Goal: Task Accomplishment & Management: Manage account settings

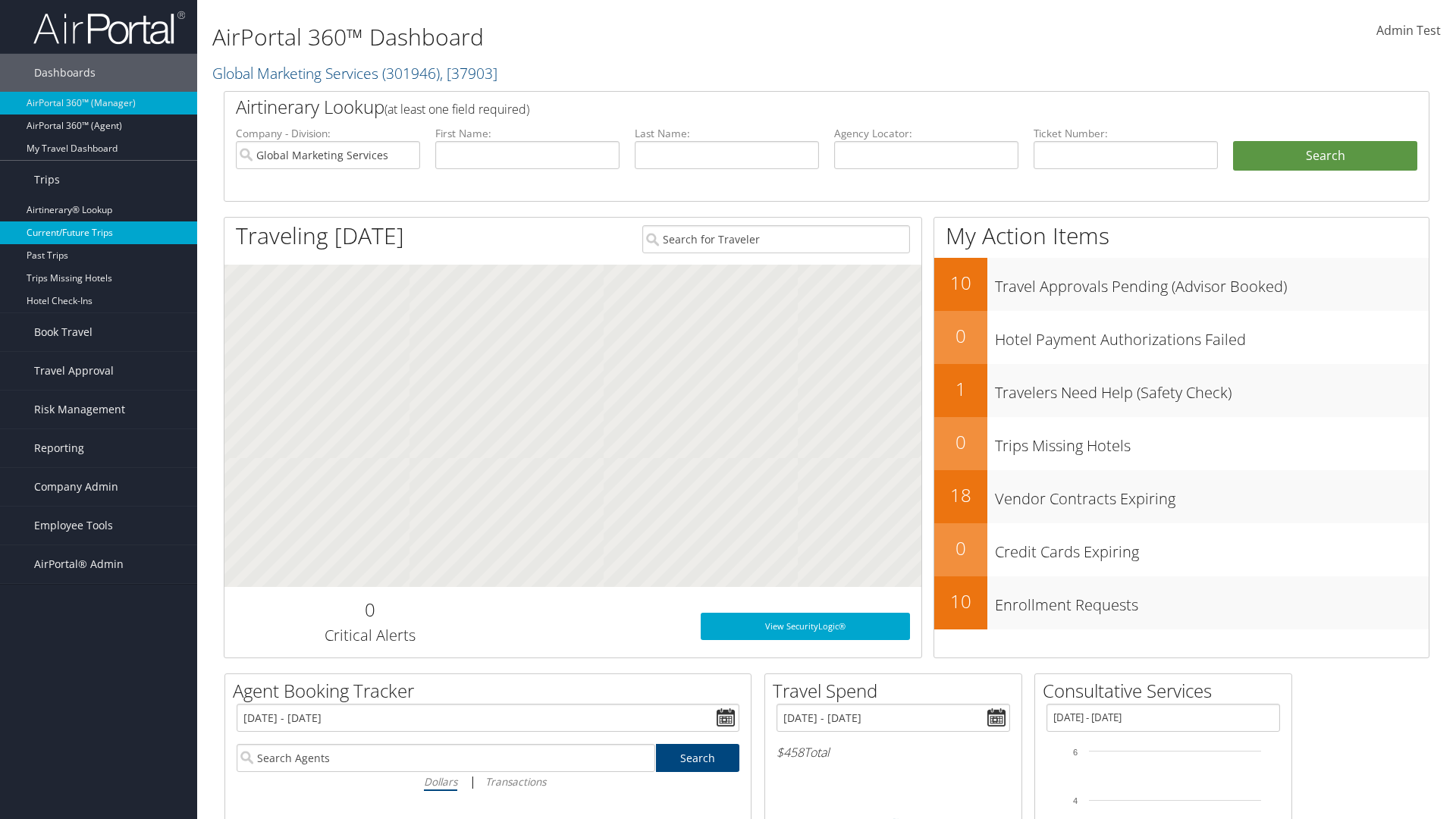
click at [99, 233] on link "Current/Future Trips" at bounding box center [99, 232] width 197 height 23
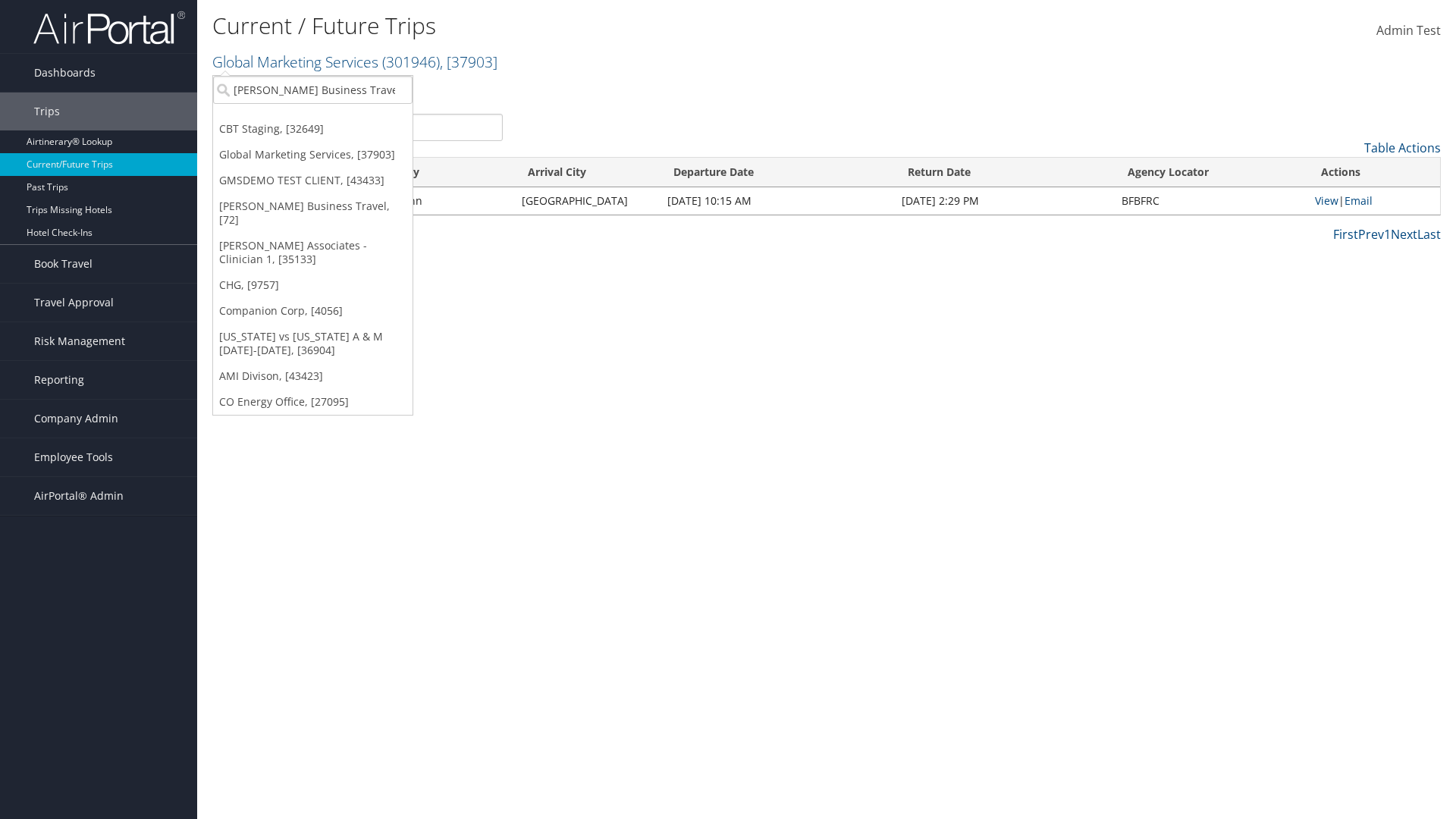
type input "[PERSON_NAME] Business Travel"
click at [334, 117] on div "Christopherson Business Travel (C10001), [72]" at bounding box center [334, 117] width 259 height 14
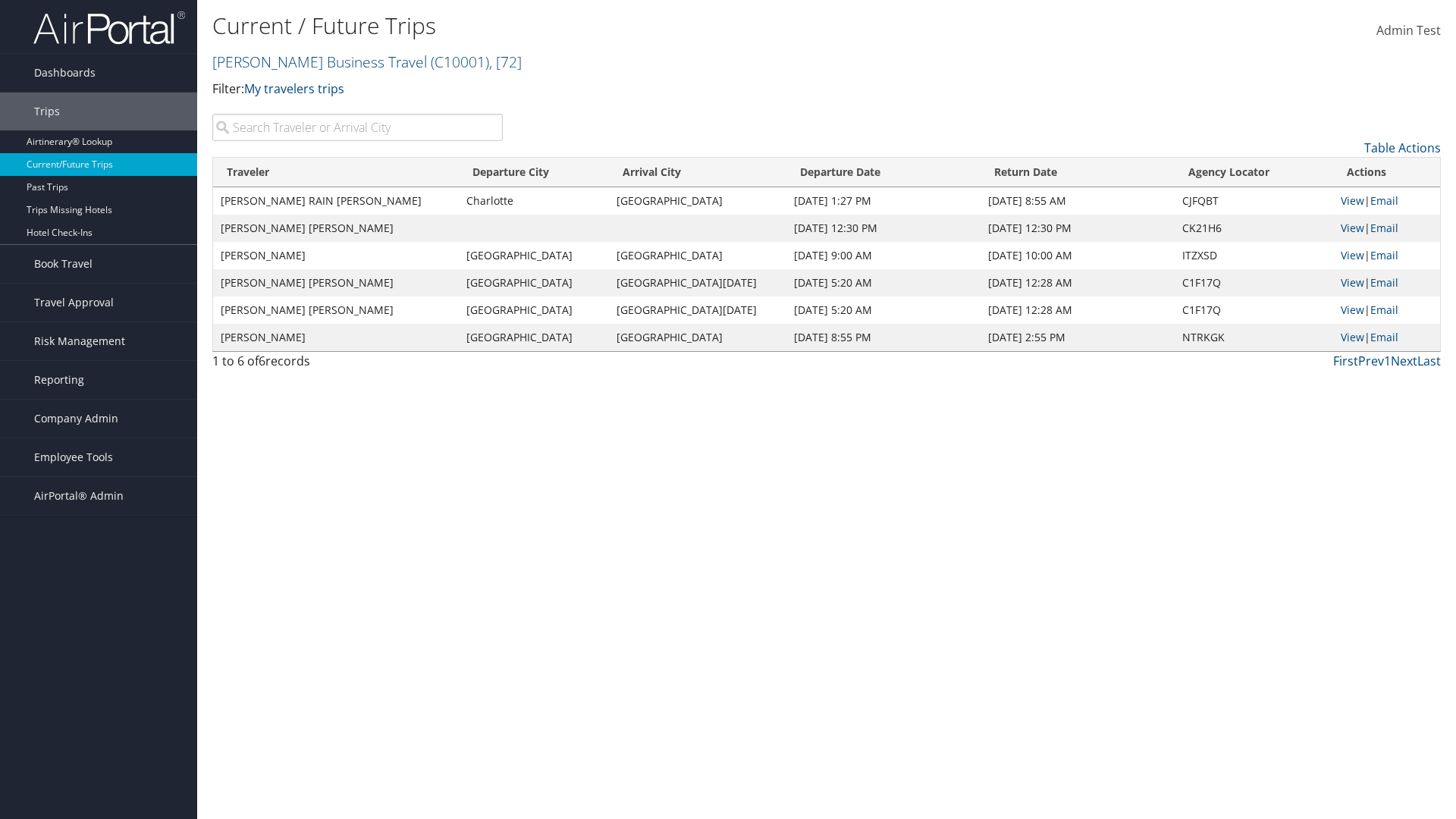
click at [358, 128] on input "search" at bounding box center [358, 128] width 291 height 27
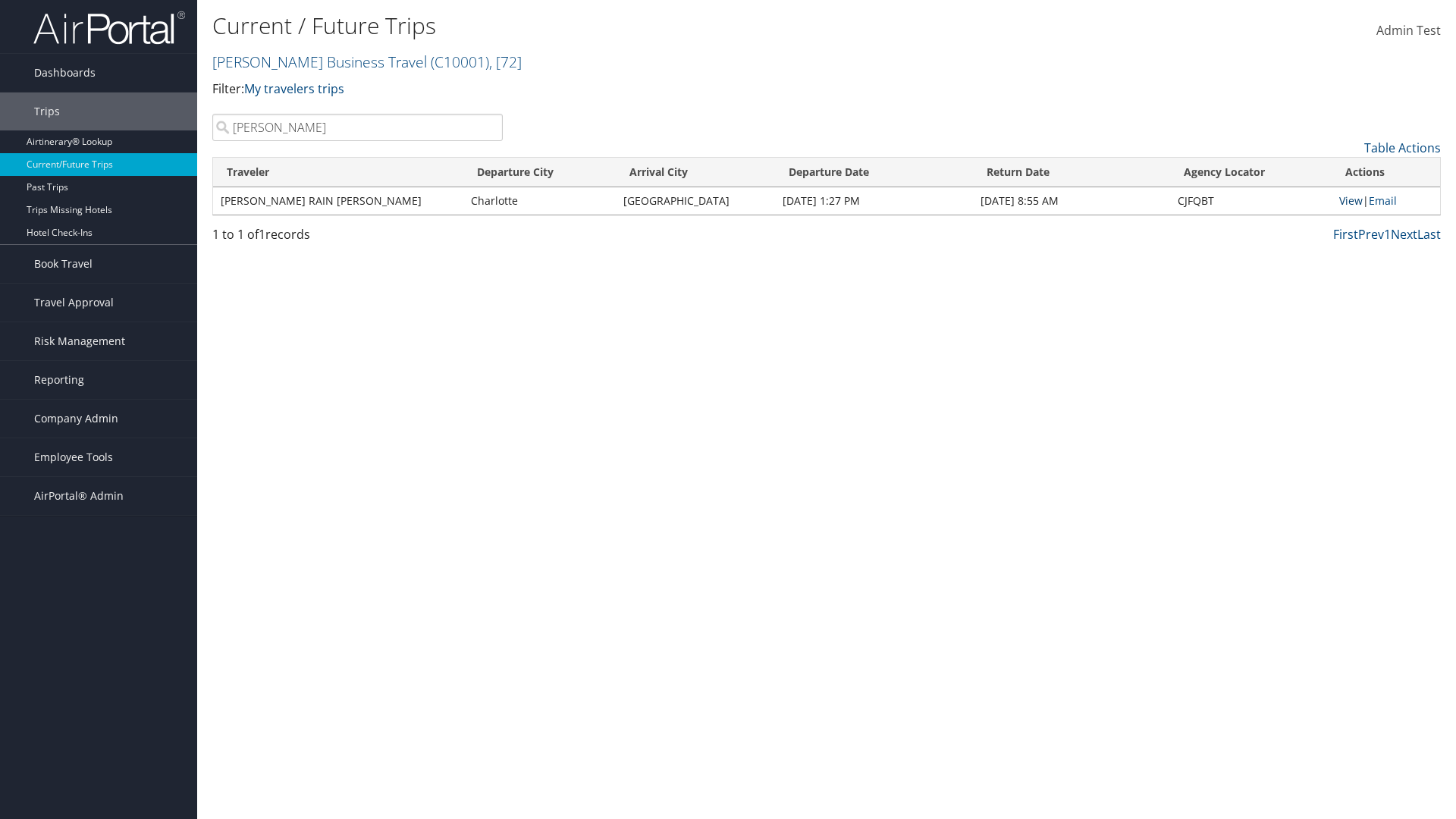
type input "TATUM"
click at [1349, 201] on link "View" at bounding box center [1351, 201] width 23 height 15
click at [99, 419] on span "Company Admin" at bounding box center [76, 419] width 84 height 38
click at [99, 733] on link "Airtinerary® Settings" at bounding box center [99, 744] width 197 height 23
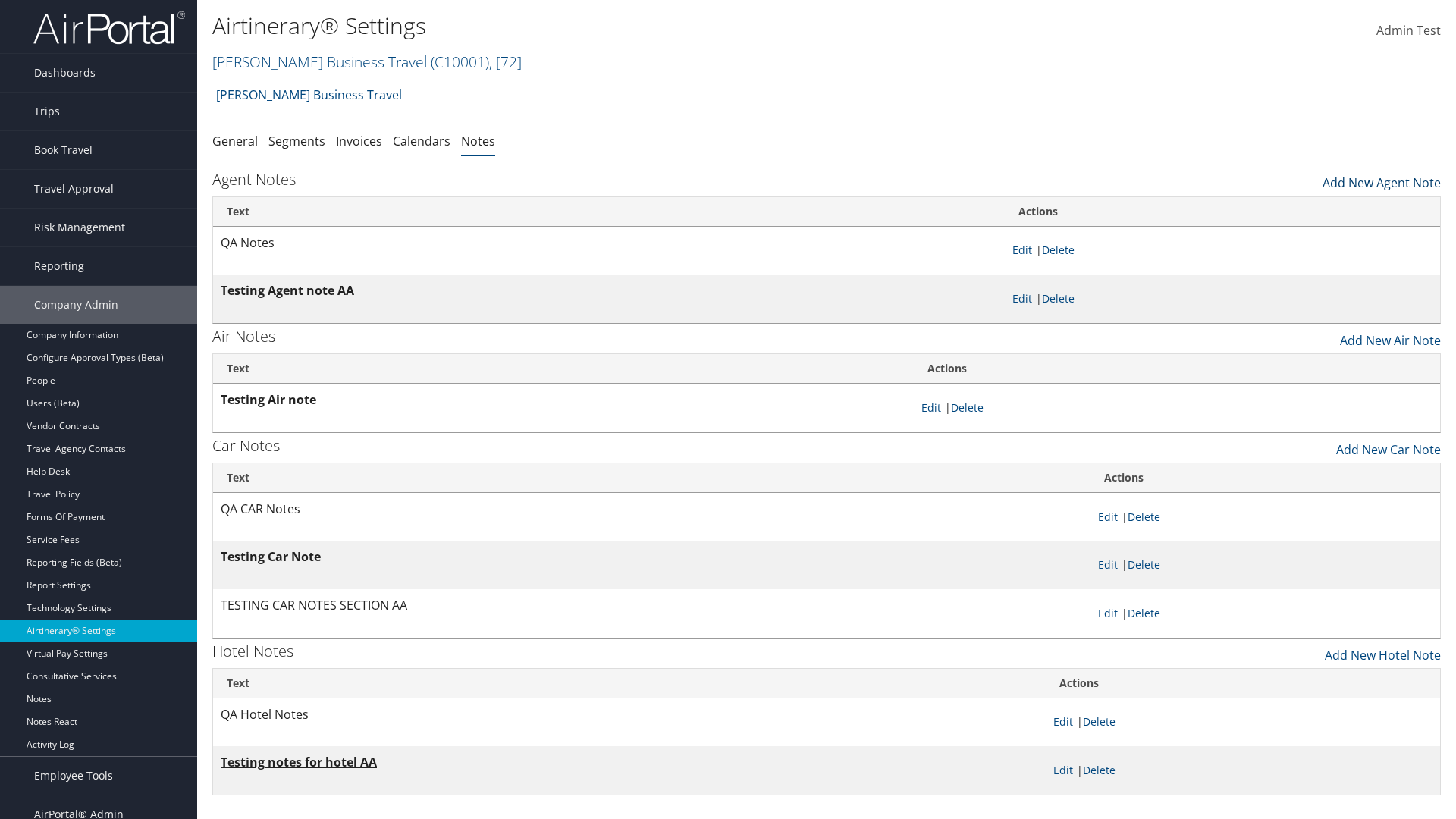
click at [1382, 179] on link "Add New Agent Note" at bounding box center [1382, 179] width 118 height 26
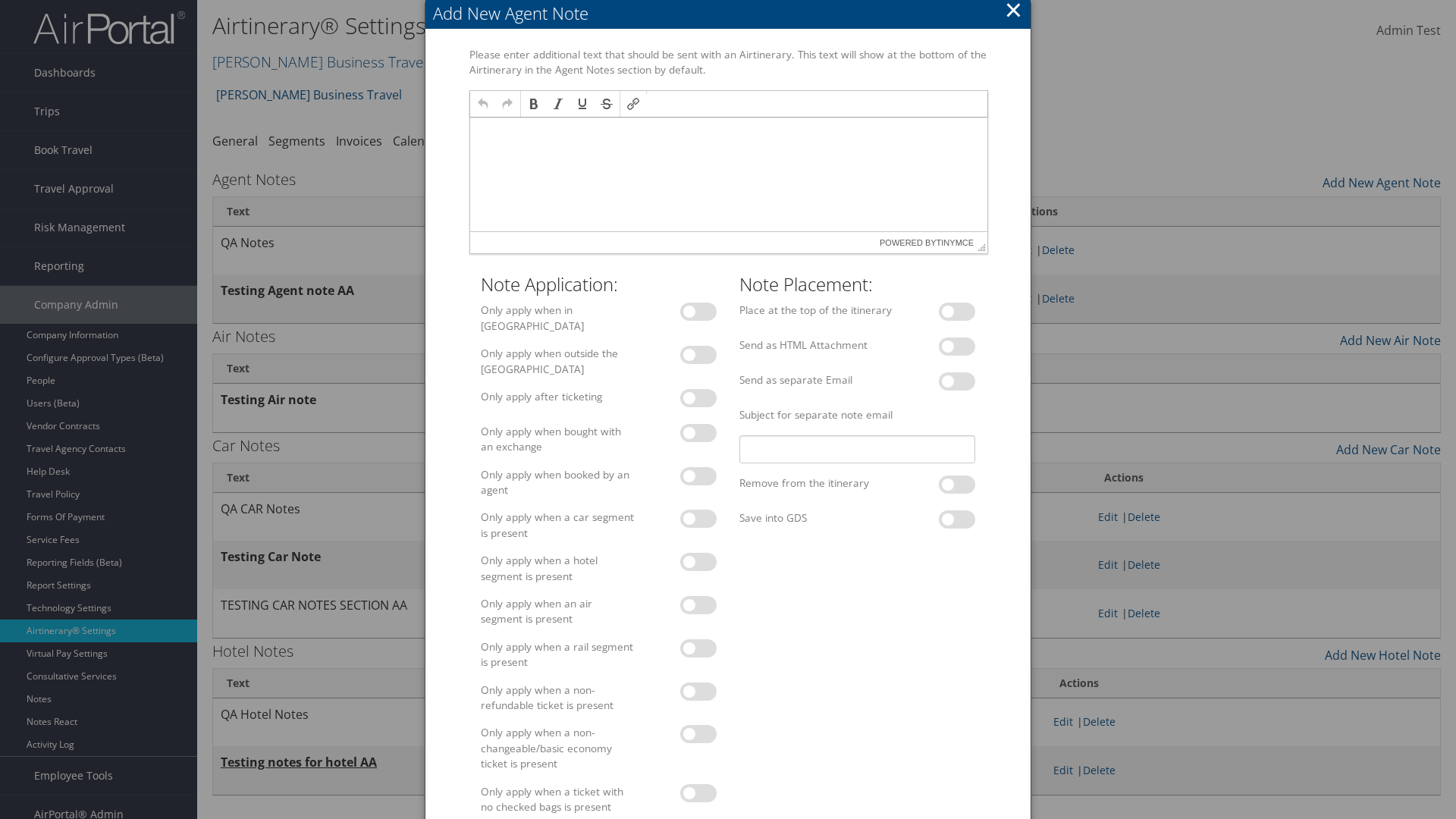
click at [727, 131] on p at bounding box center [728, 132] width 505 height 12
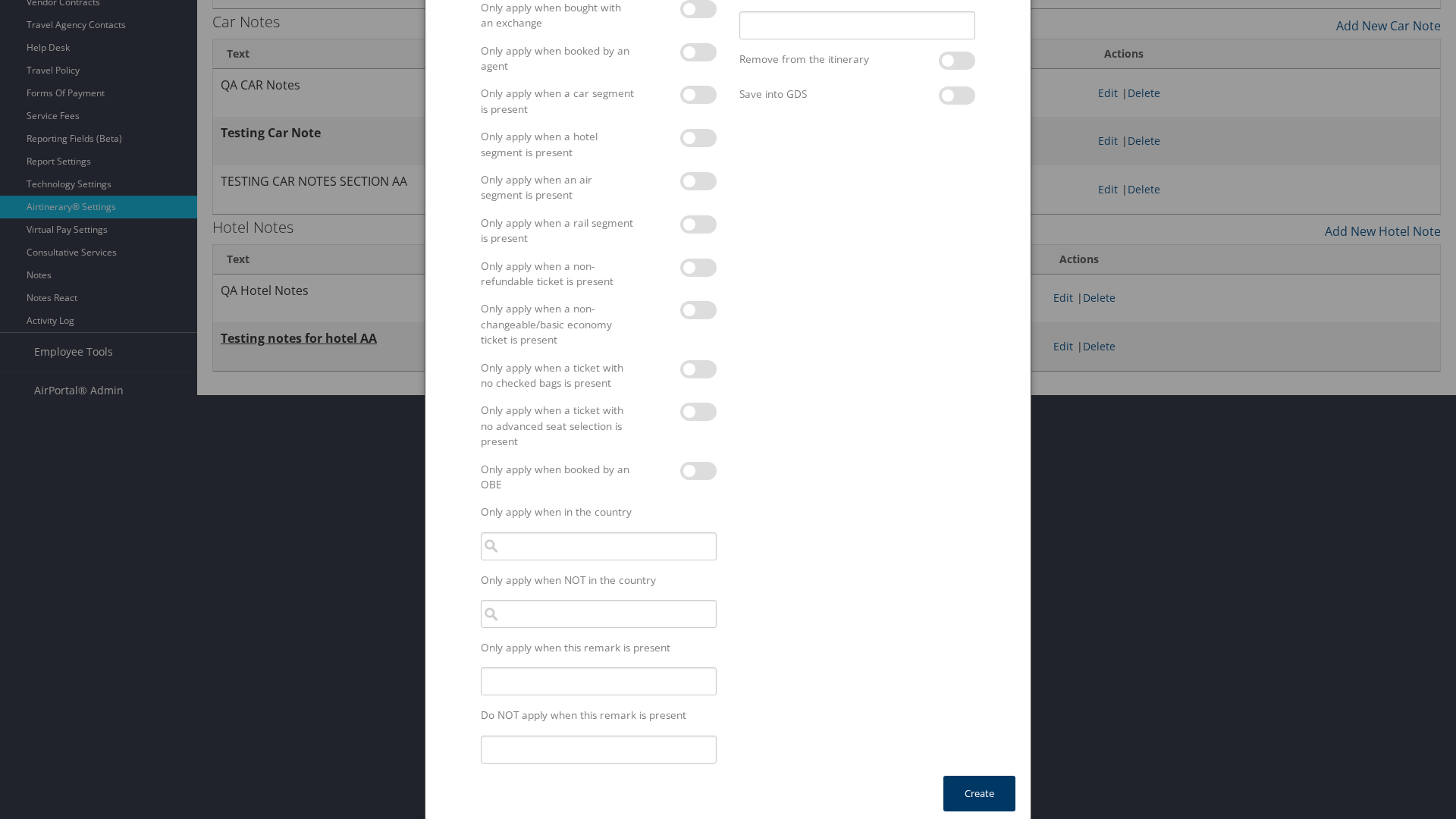
click at [979, 786] on button "Create" at bounding box center [979, 794] width 72 height 36
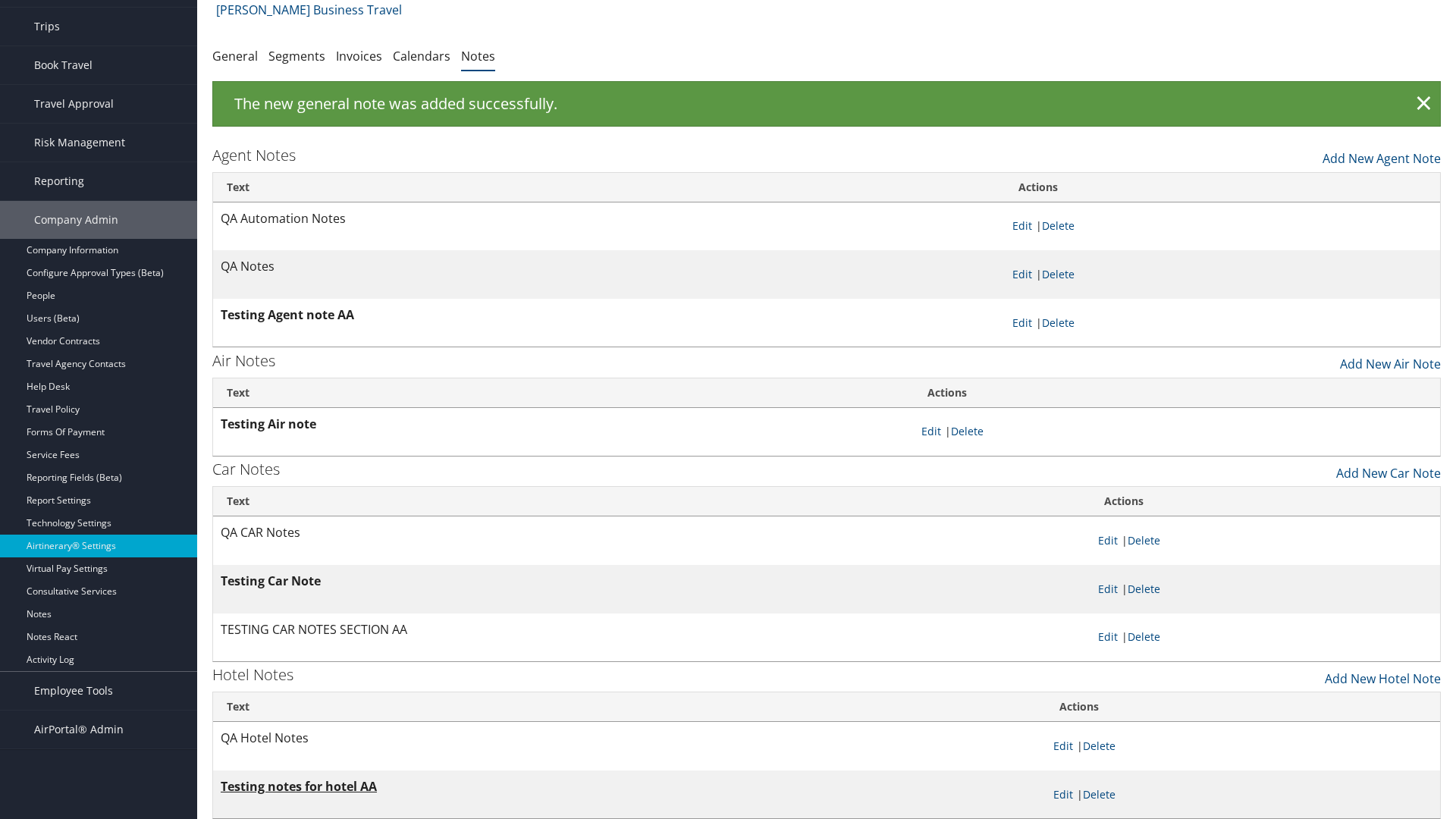
scroll to position [24, 0]
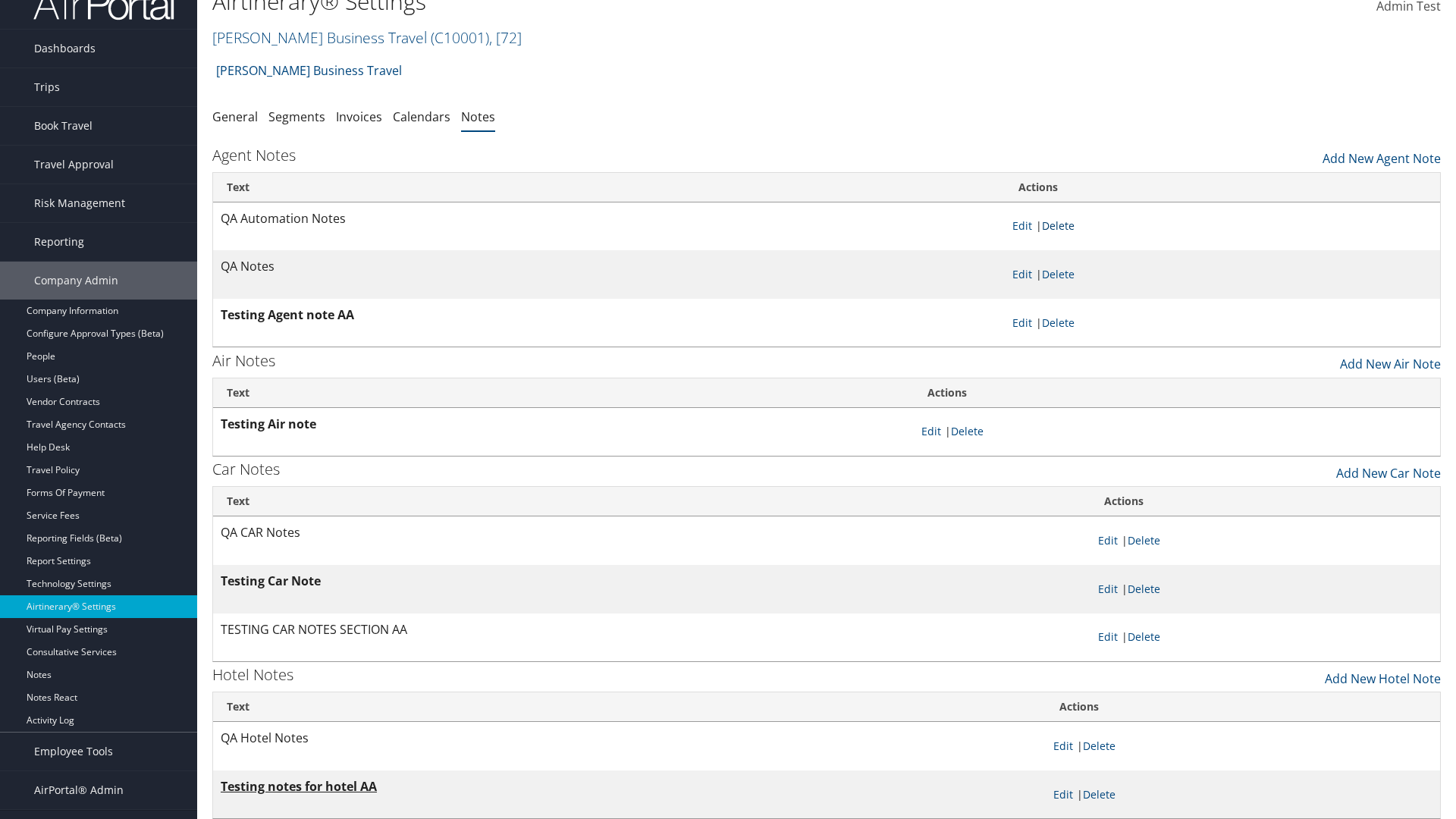
click at [1062, 226] on link "Delete" at bounding box center [1058, 226] width 33 height 15
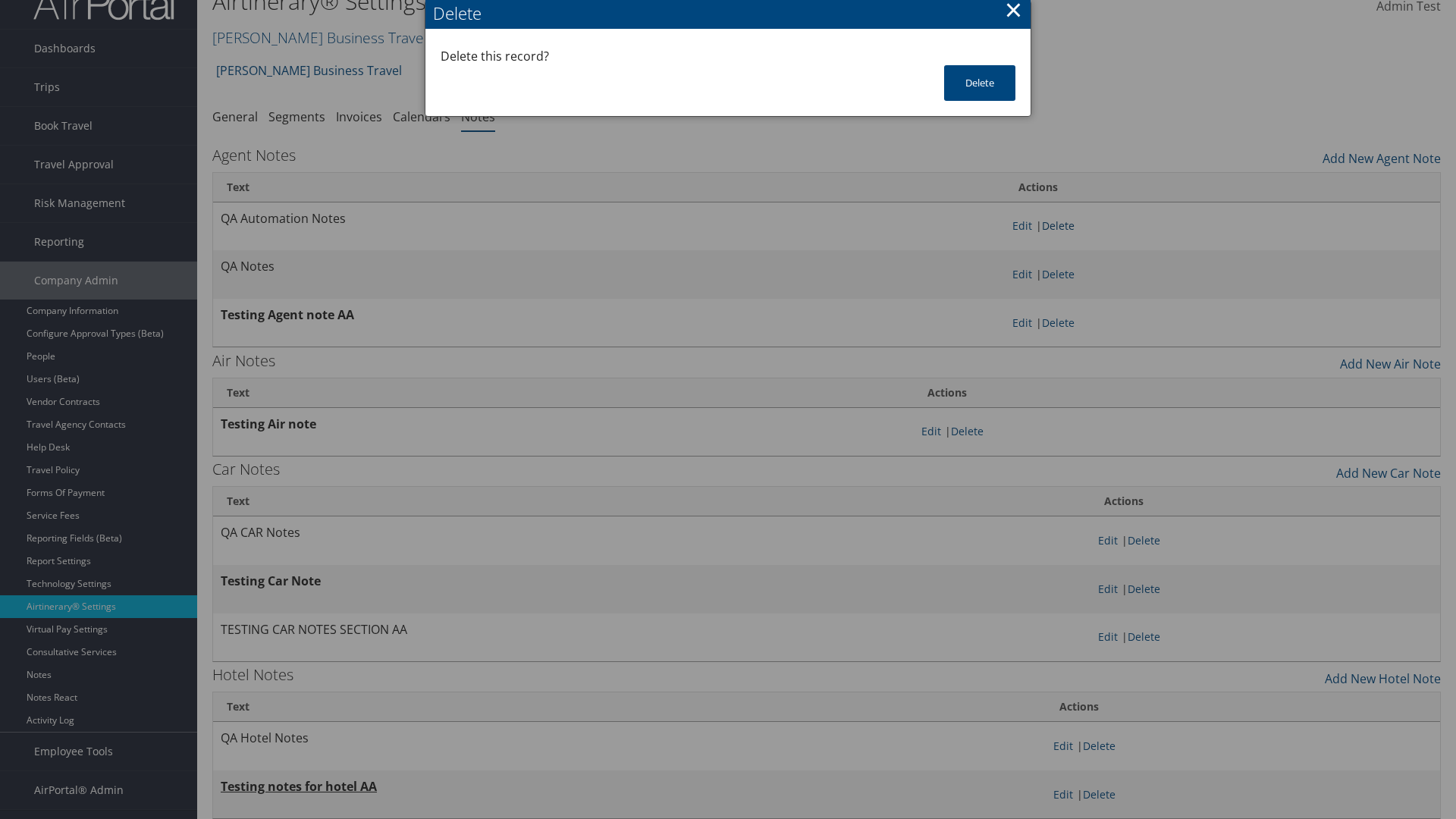
scroll to position [0, 0]
click at [980, 82] on button "Delete" at bounding box center [979, 83] width 71 height 36
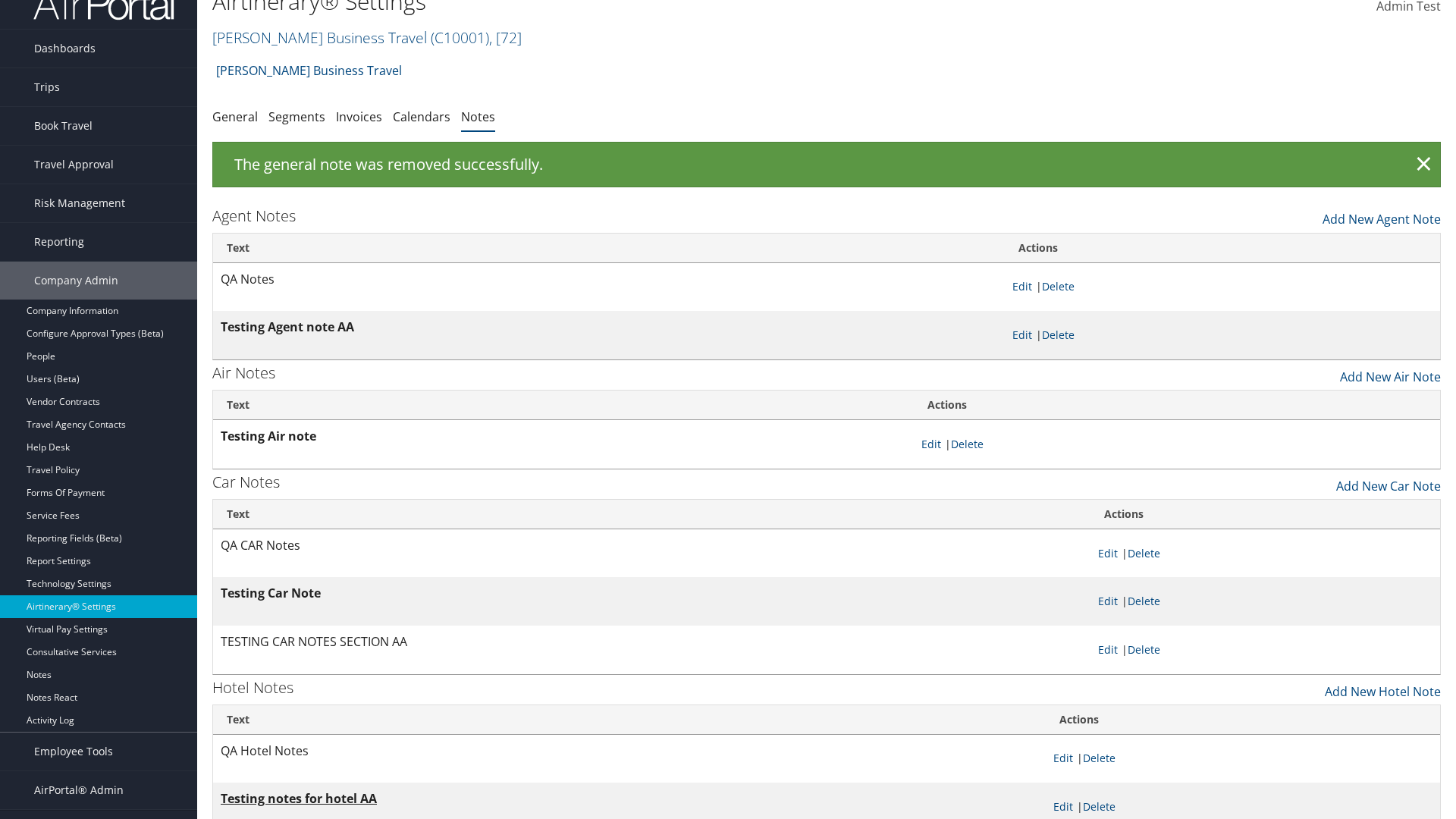
scroll to position [15, 0]
